Goal: Check status: Check status

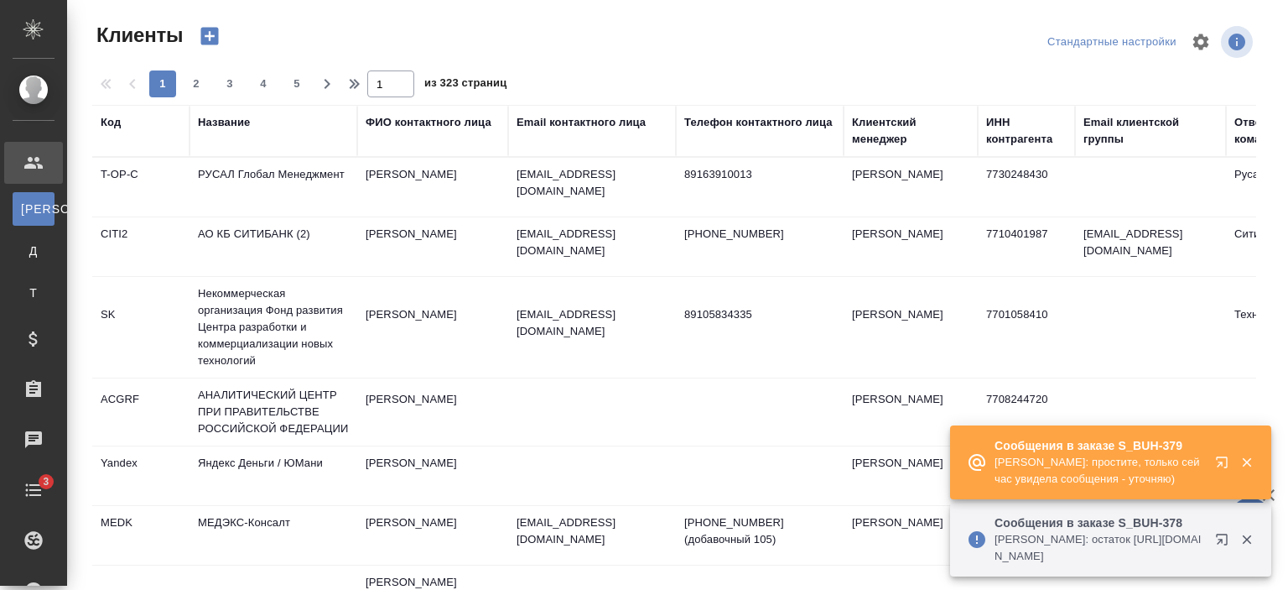
select select "RU"
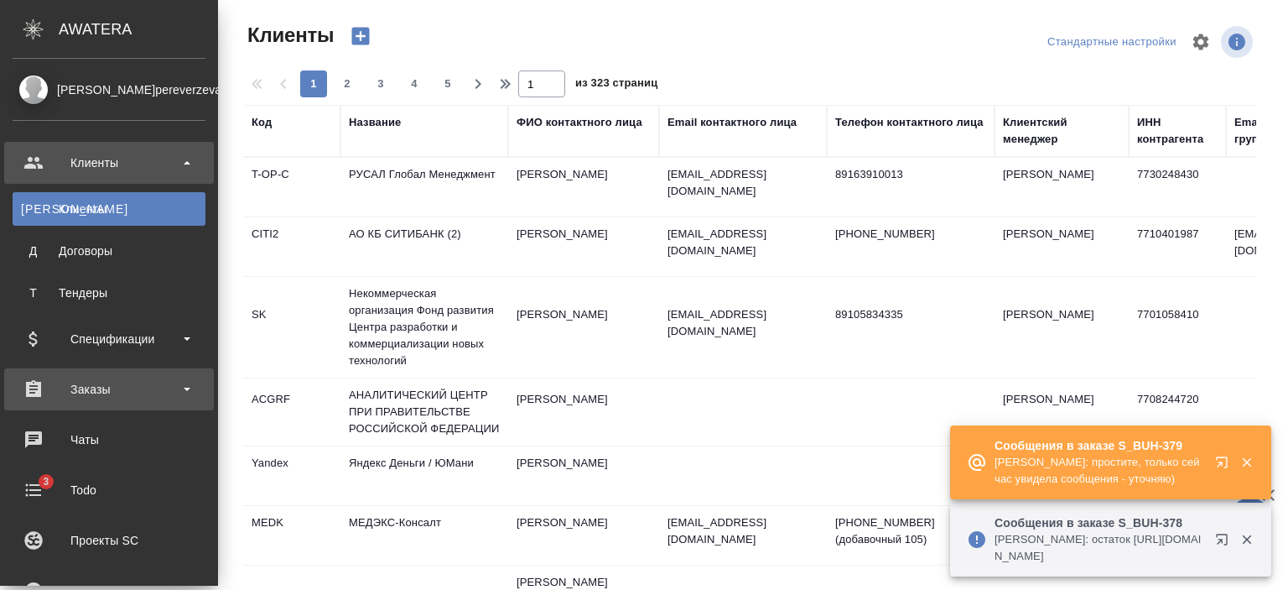
click at [127, 383] on div "Заказы" at bounding box center [109, 389] width 193 height 25
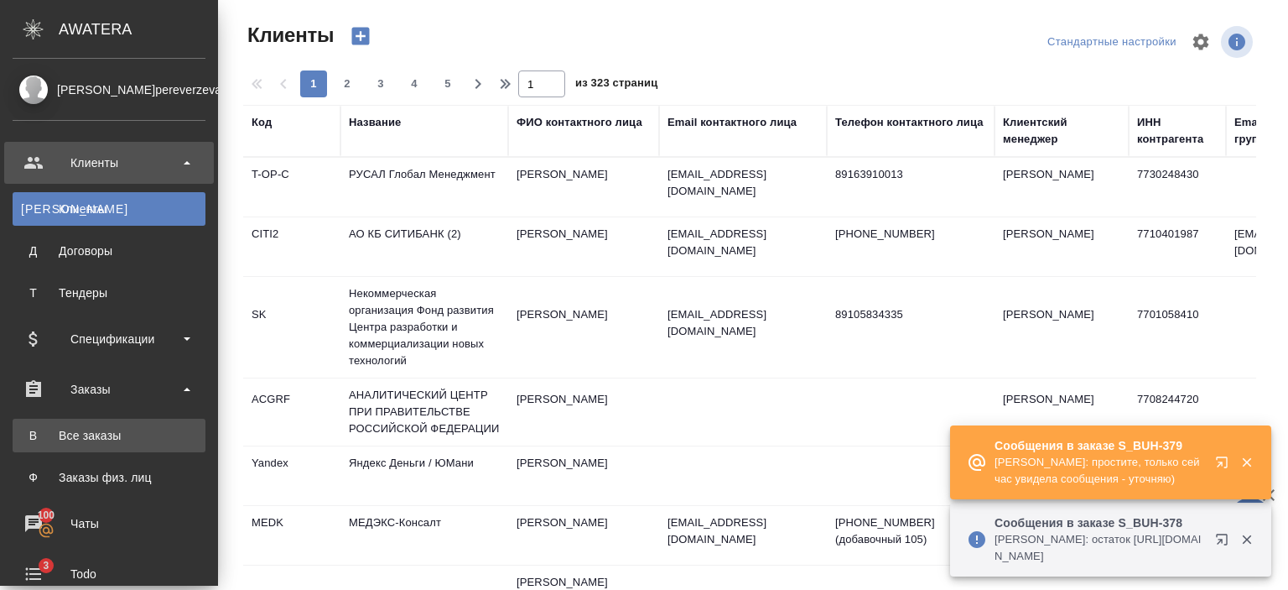
click at [133, 436] on div "Все заказы" at bounding box center [109, 435] width 176 height 17
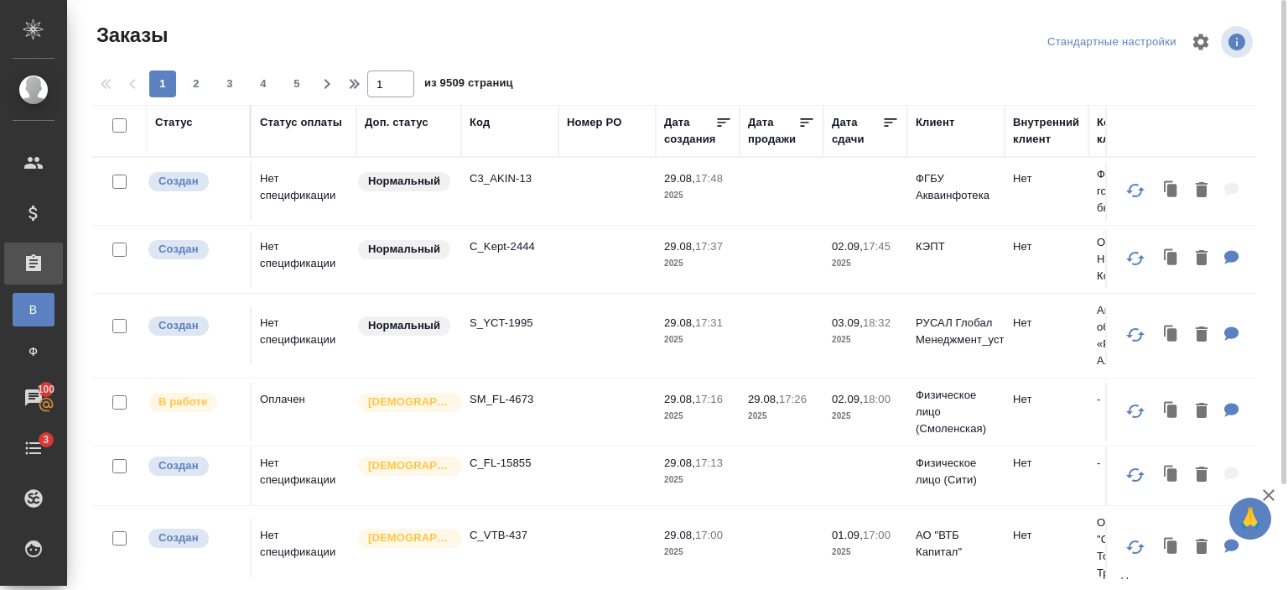
click at [484, 126] on div "Код" at bounding box center [480, 122] width 20 height 17
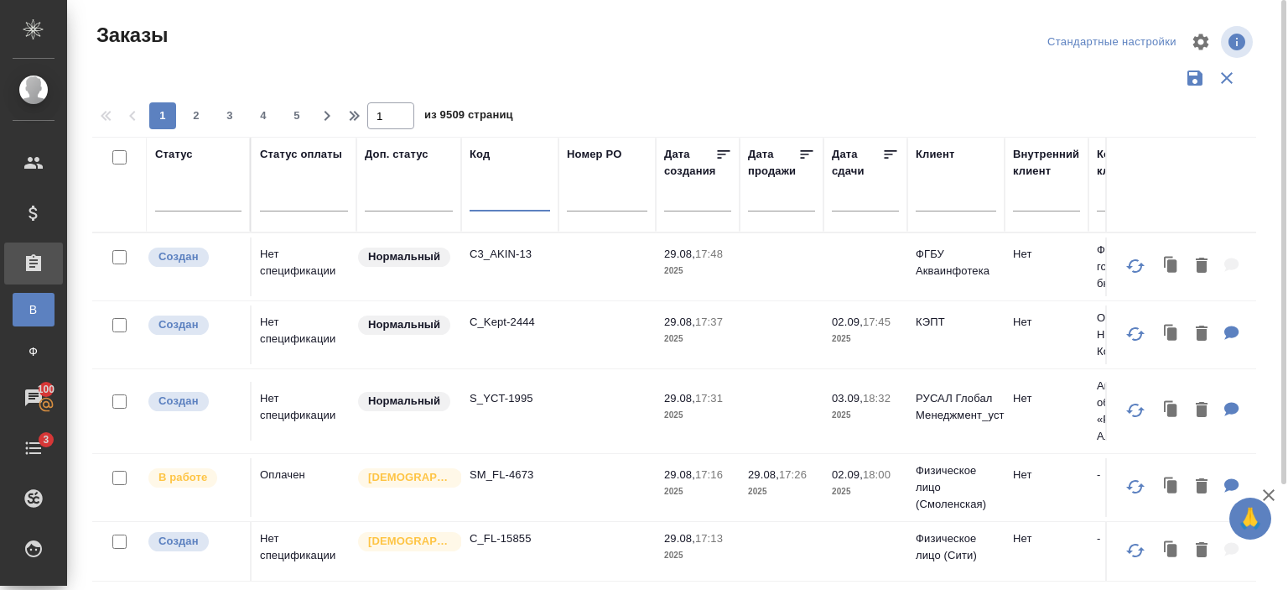
click at [507, 207] on input "text" at bounding box center [510, 200] width 81 height 21
paste input "S_EG-1"
type input "S_EG-1"
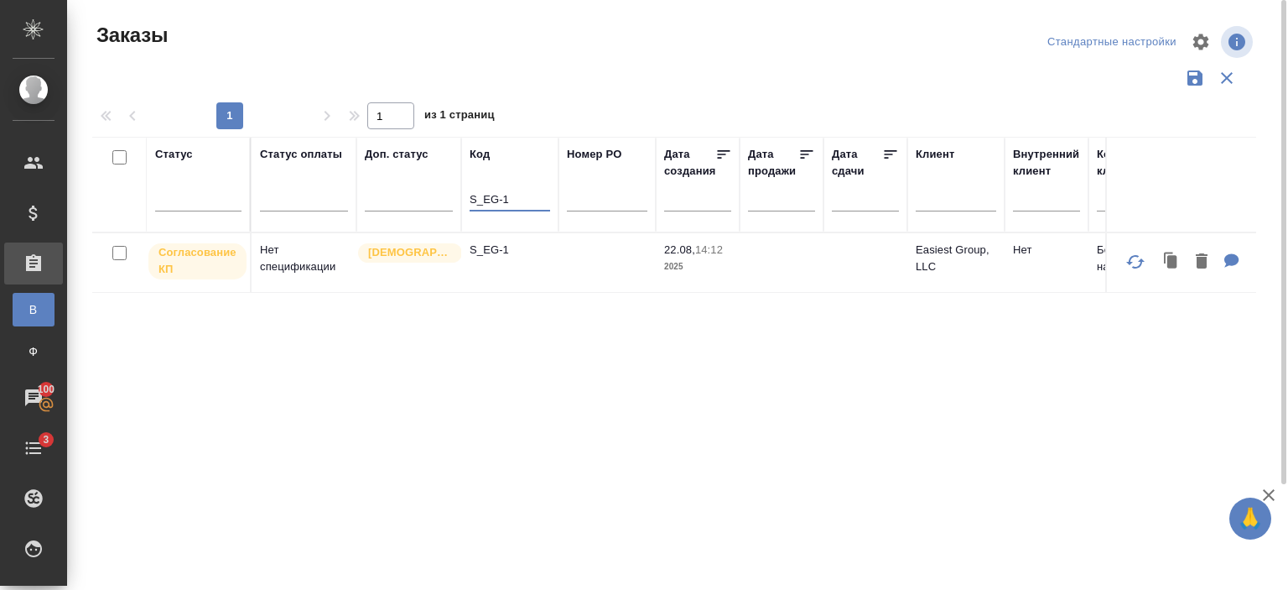
click at [520, 258] on td "S_EG-1" at bounding box center [509, 262] width 97 height 59
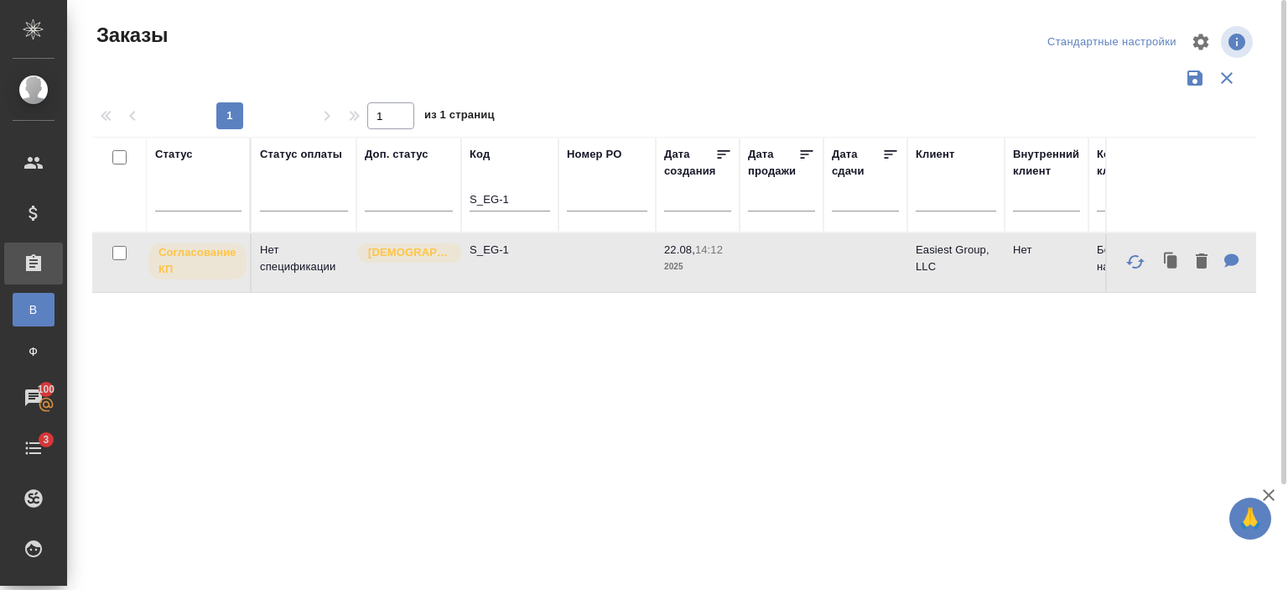
click at [520, 258] on td "S_EG-1" at bounding box center [509, 262] width 97 height 59
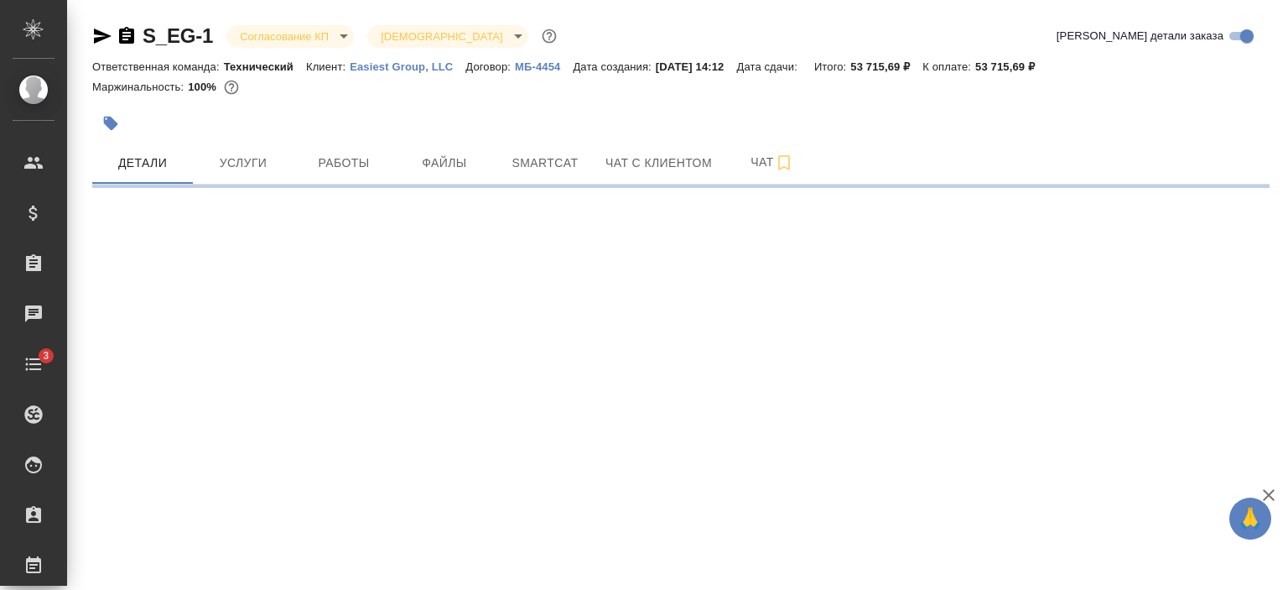
select select "RU"
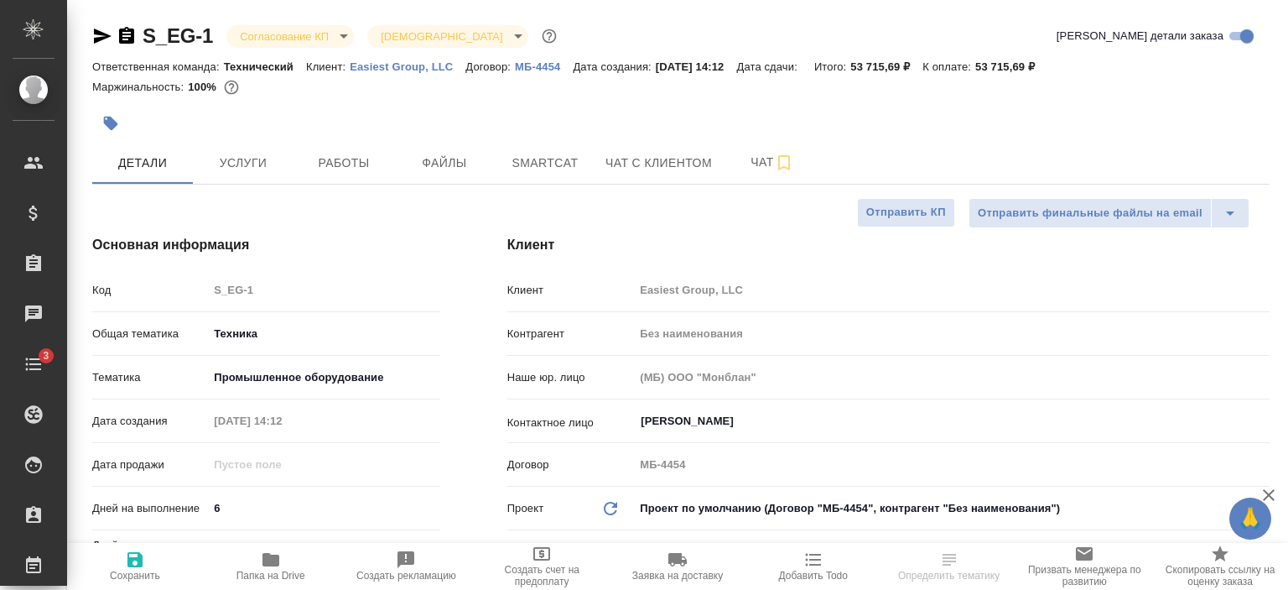
type textarea "x"
click at [410, 70] on p "Easiest Group, LLC​" at bounding box center [408, 66] width 116 height 13
type textarea "x"
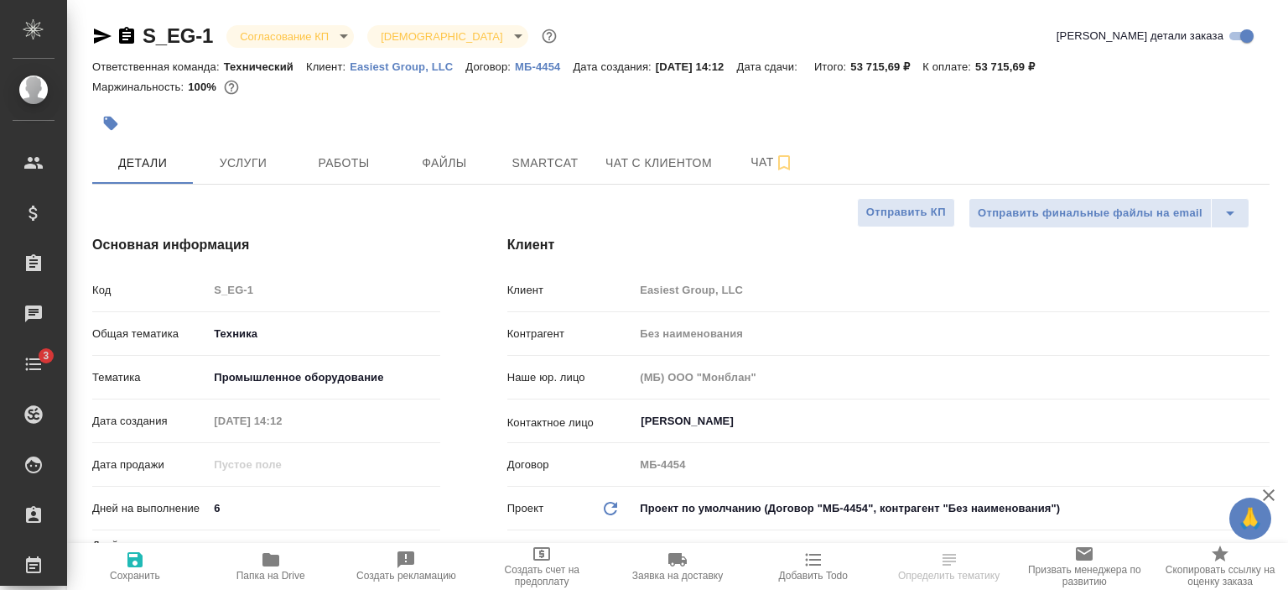
type textarea "x"
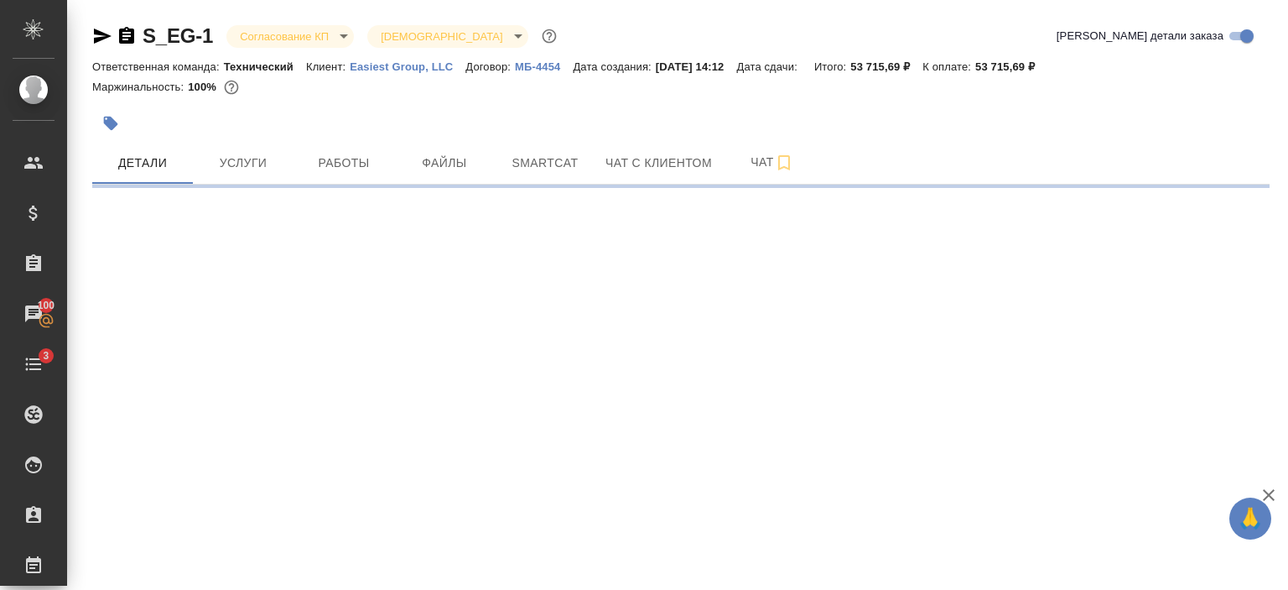
select select "RU"
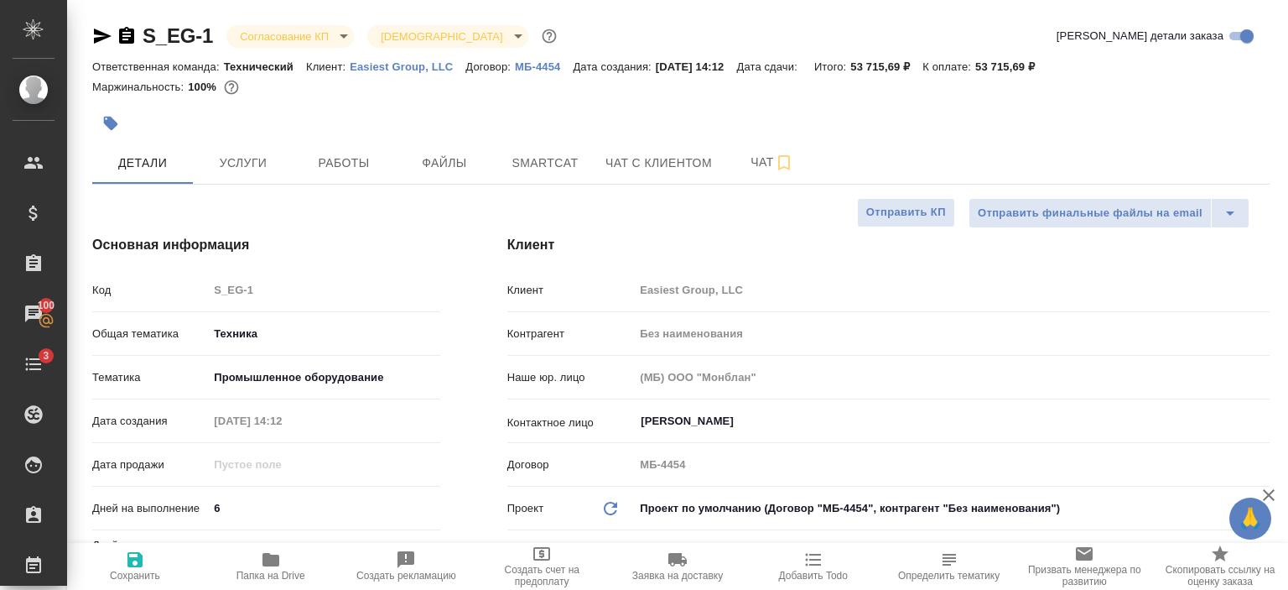
type textarea "x"
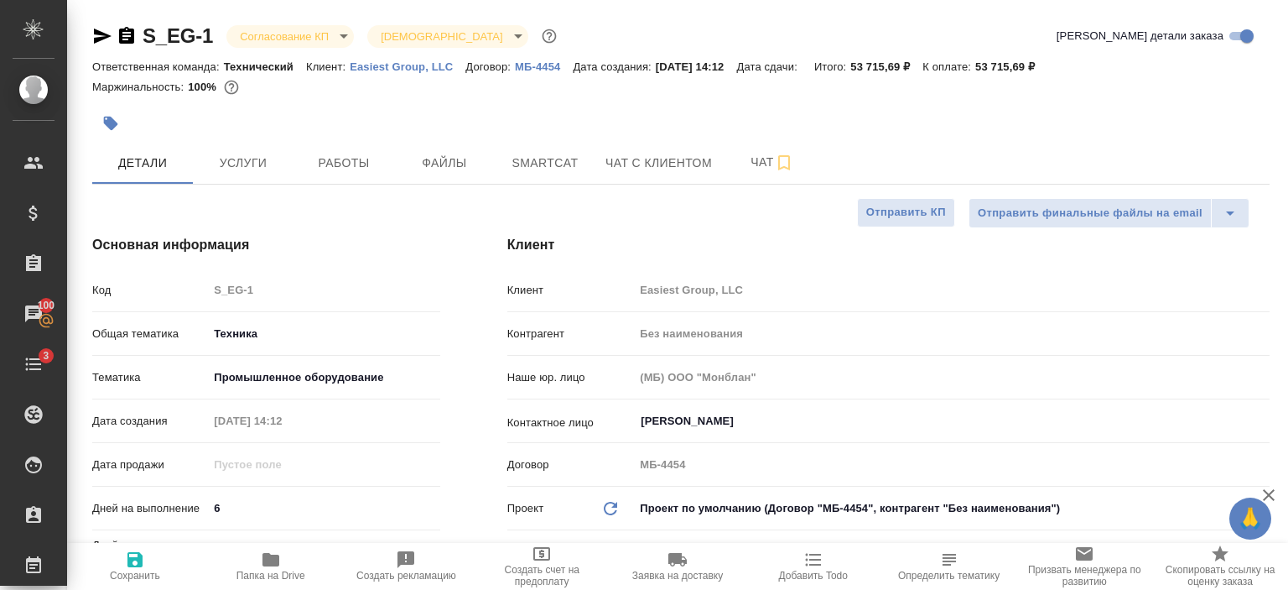
type textarea "x"
click at [99, 37] on icon "button" at bounding box center [103, 36] width 18 height 15
type textarea "x"
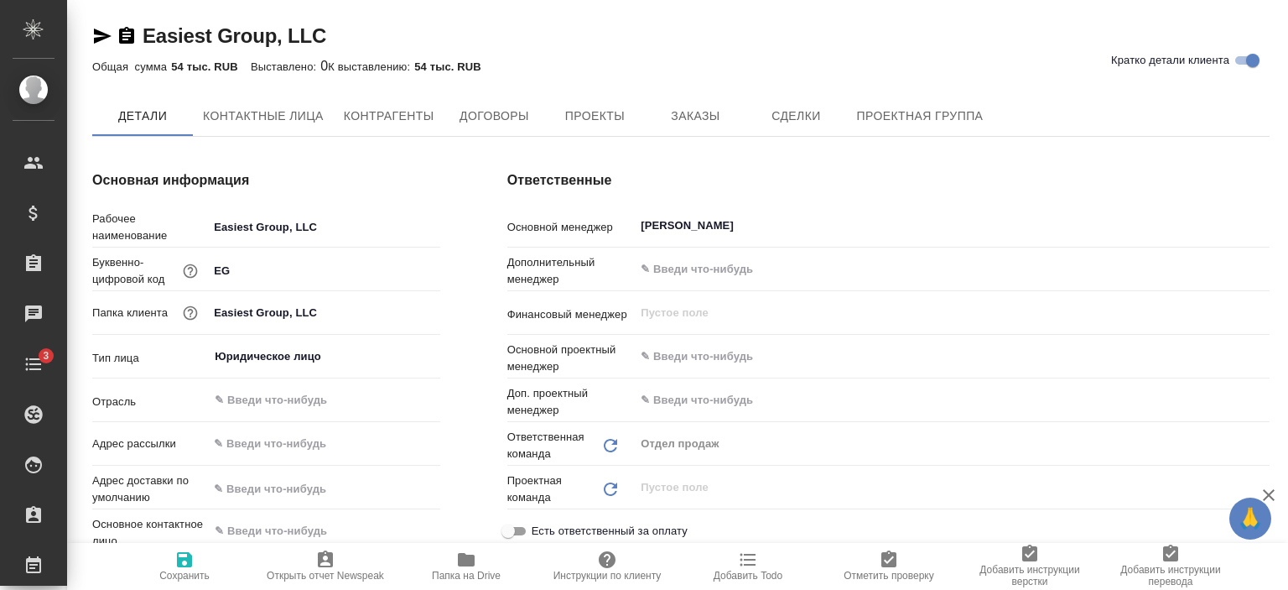
type textarea "x"
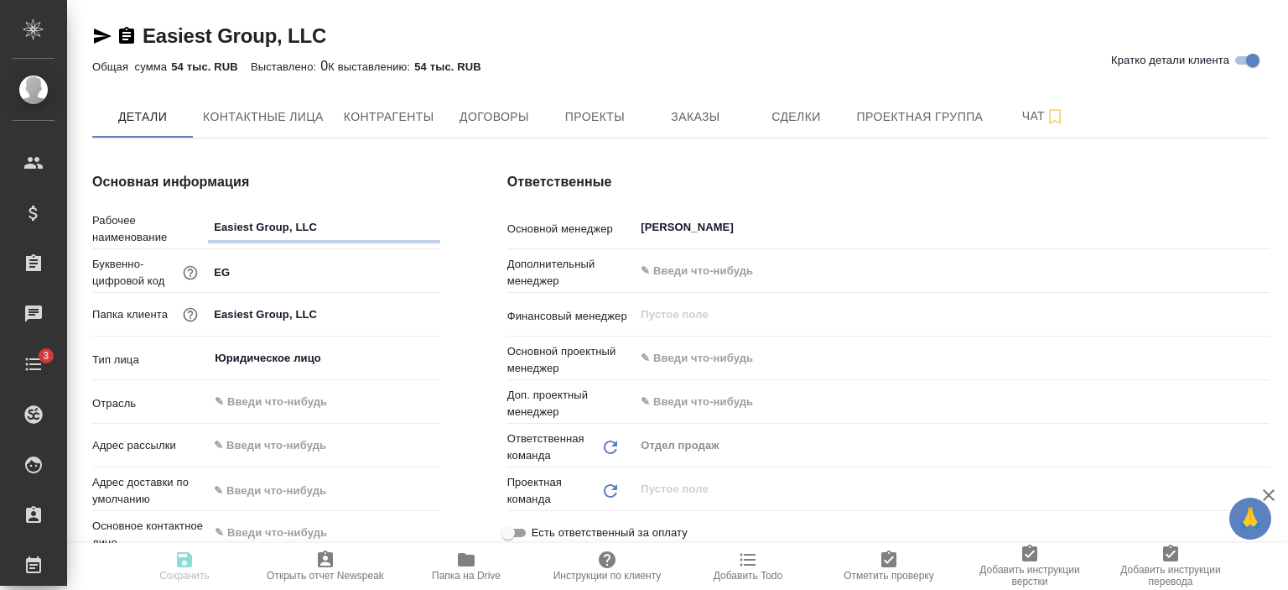
type textarea "x"
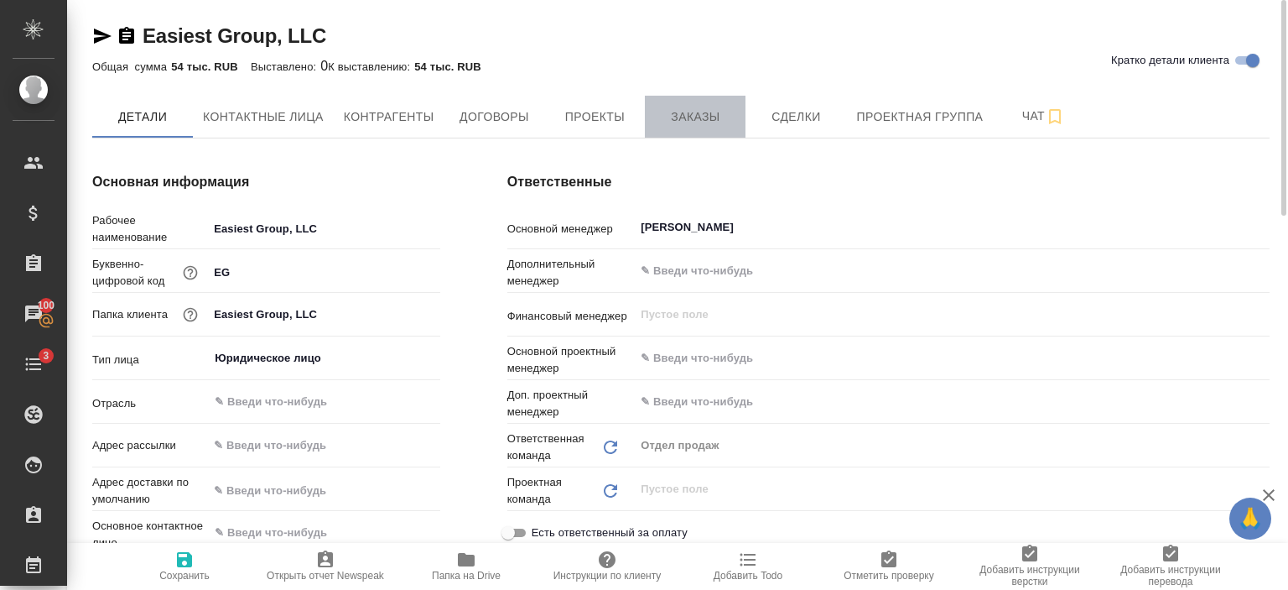
click at [687, 123] on span "Заказы" at bounding box center [695, 117] width 81 height 21
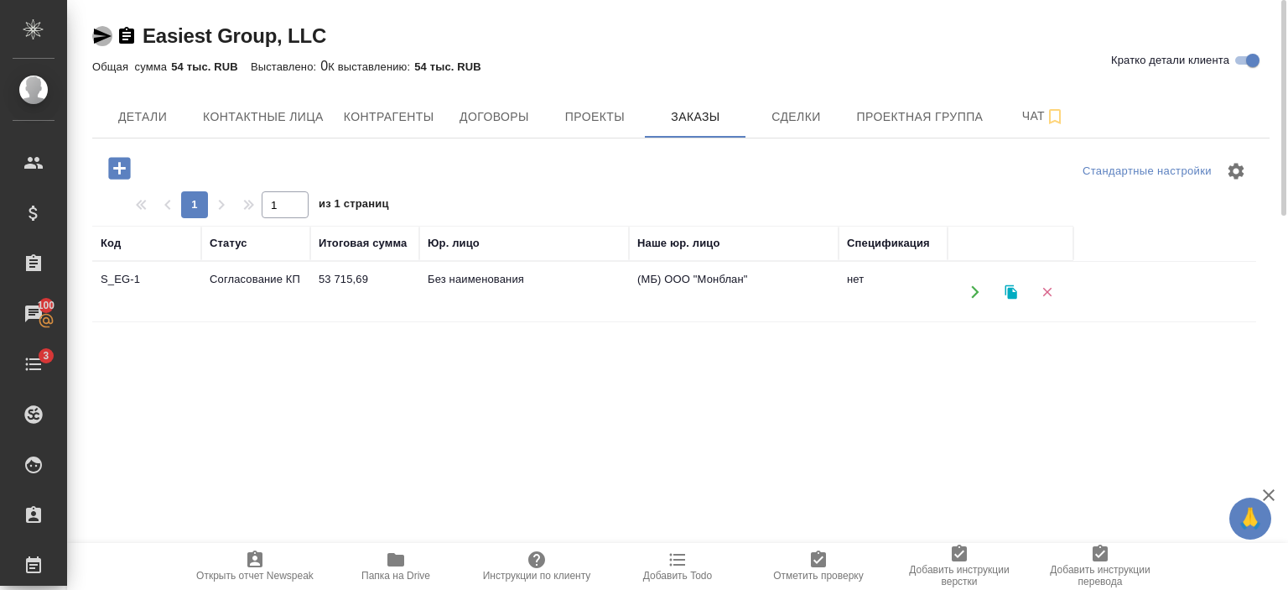
click at [97, 38] on icon "button" at bounding box center [103, 36] width 18 height 15
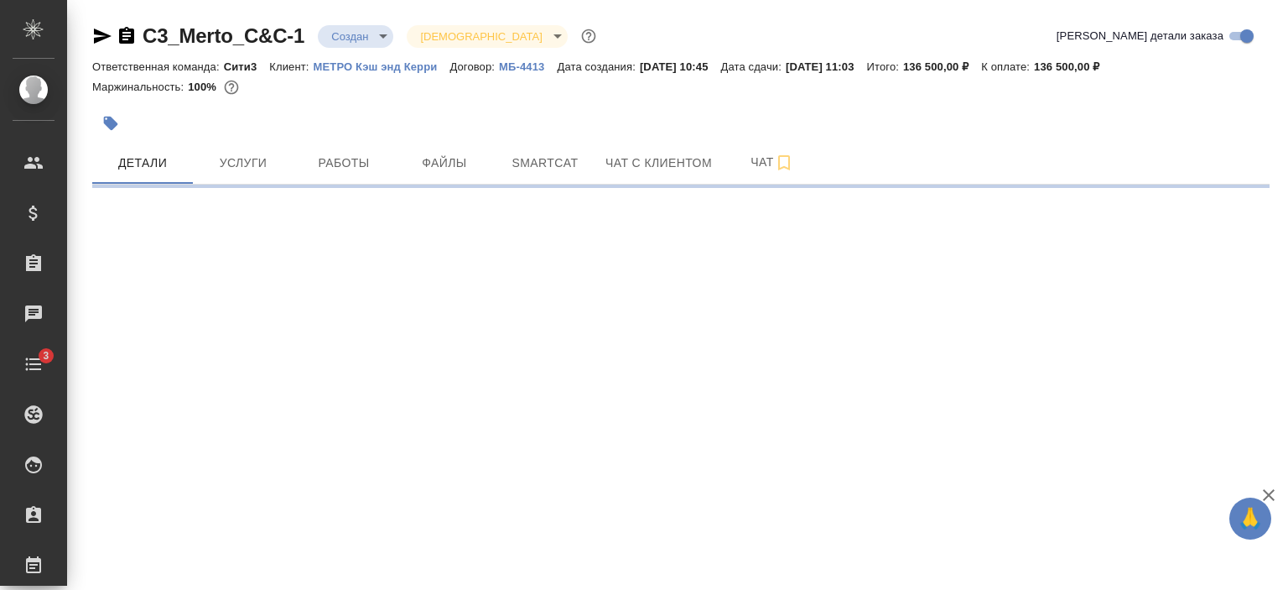
select select "RU"
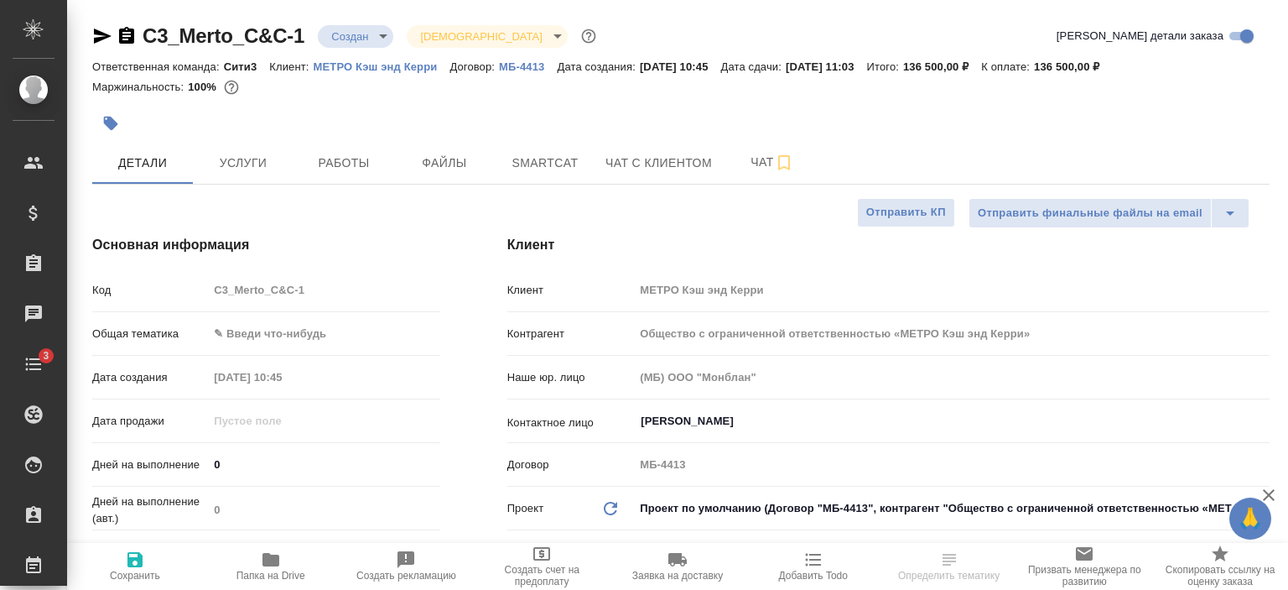
type textarea "x"
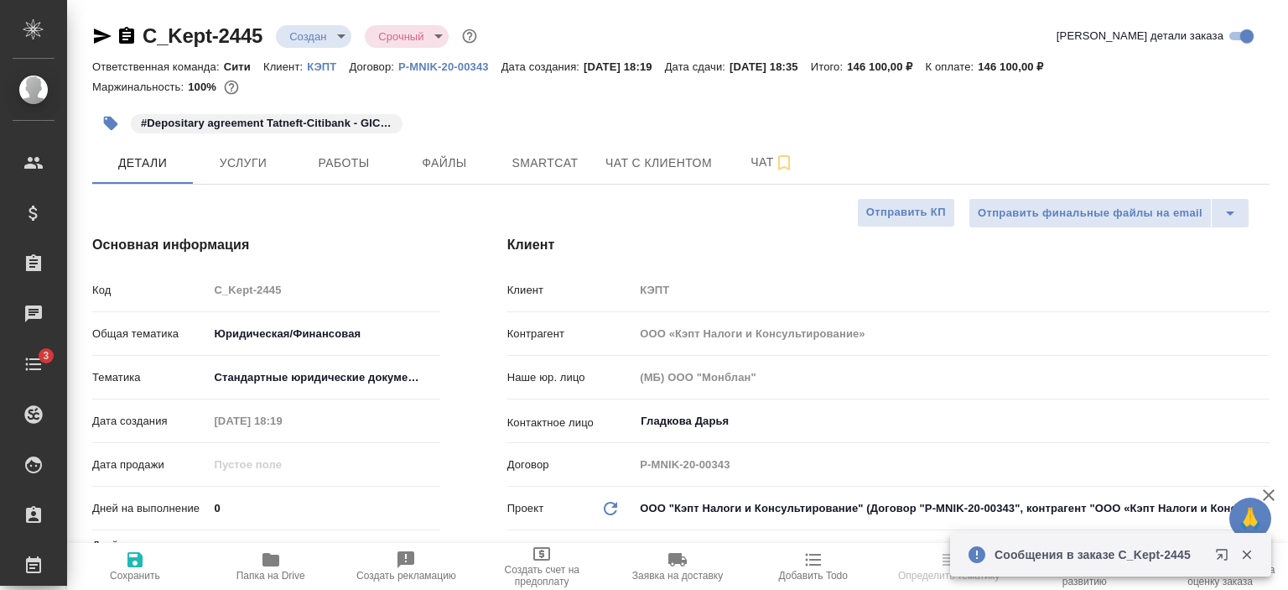
select select "RU"
type input "[PERSON_NAME]pereverzeva"
